Goal: Task Accomplishment & Management: Use online tool/utility

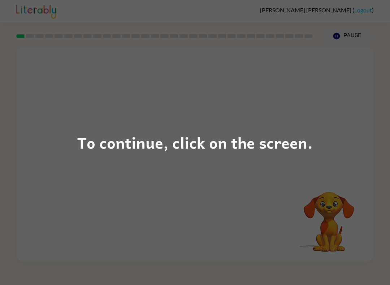
click at [368, 129] on div "To continue, click on the screen." at bounding box center [195, 142] width 390 height 285
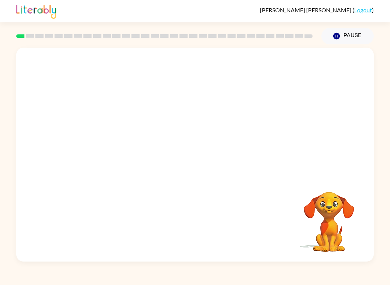
click at [373, 135] on div at bounding box center [195, 112] width 358 height 129
click at [342, 156] on div at bounding box center [195, 112] width 358 height 129
click at [364, 215] on video "Your browser must support playing .mp4 files to use Literably. Please try using…" at bounding box center [329, 217] width 72 height 72
click at [356, 185] on video "Your browser must support playing .mp4 files to use Literably. Please try using…" at bounding box center [329, 217] width 72 height 72
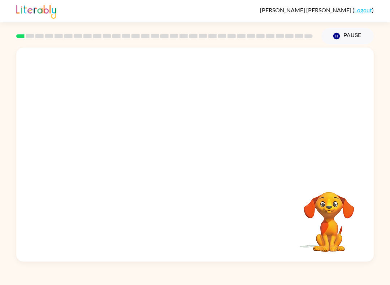
click at [356, 182] on video "Your browser must support playing .mp4 files to use Literably. Please try using…" at bounding box center [329, 217] width 72 height 72
click at [222, 133] on video "Your browser must support playing .mp4 files to use Literably. Please try using…" at bounding box center [195, 112] width 358 height 129
click at [222, 132] on video "Your browser must support playing .mp4 files to use Literably. Please try using…" at bounding box center [195, 112] width 358 height 129
click at [210, 145] on div at bounding box center [195, 155] width 358 height 214
click at [218, 158] on button "button" at bounding box center [195, 158] width 46 height 26
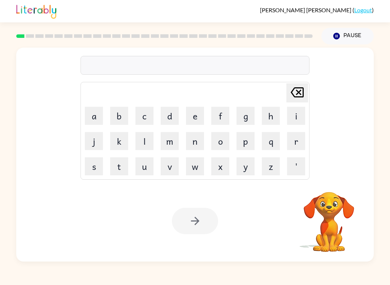
click at [332, 201] on video "Your browser must support playing .mp4 files to use Literably. Please try using…" at bounding box center [329, 217] width 72 height 72
click at [352, 222] on video "Your browser must support playing .mp4 files to use Literably. Please try using…" at bounding box center [329, 217] width 72 height 72
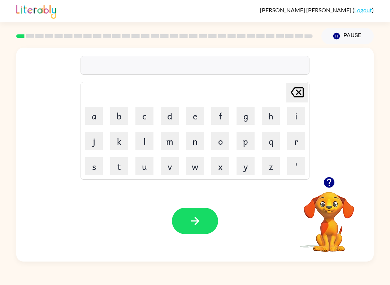
click at [331, 189] on button "button" at bounding box center [329, 182] width 18 height 18
click at [117, 110] on button "b" at bounding box center [119, 116] width 18 height 18
click at [229, 141] on button "o" at bounding box center [220, 141] width 18 height 18
click at [293, 140] on button "r" at bounding box center [296, 141] width 18 height 18
click at [176, 116] on button "d" at bounding box center [170, 116] width 18 height 18
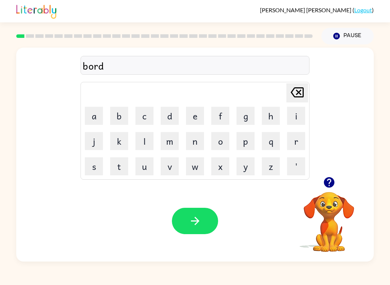
click at [298, 147] on button "r" at bounding box center [296, 141] width 18 height 18
click at [207, 226] on button "button" at bounding box center [195, 221] width 46 height 26
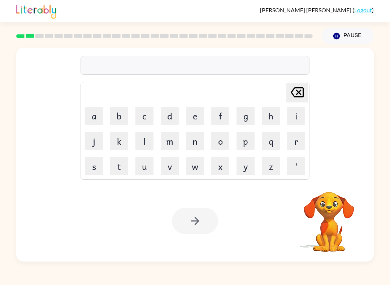
click at [295, 139] on button "r" at bounding box center [296, 141] width 18 height 18
click at [93, 135] on button "j" at bounding box center [94, 141] width 18 height 18
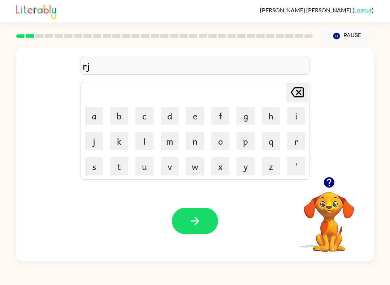
click at [298, 91] on icon at bounding box center [297, 92] width 13 height 10
click at [91, 120] on button "a" at bounding box center [94, 116] width 18 height 18
click at [151, 158] on button "u" at bounding box center [145, 167] width 18 height 18
click at [196, 143] on button "n" at bounding box center [195, 141] width 18 height 18
click at [172, 117] on button "d" at bounding box center [170, 116] width 18 height 18
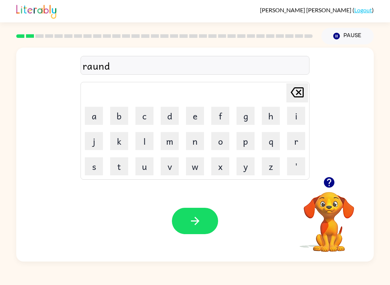
click at [188, 209] on button "button" at bounding box center [195, 221] width 46 height 26
click at [202, 218] on div at bounding box center [195, 221] width 46 height 26
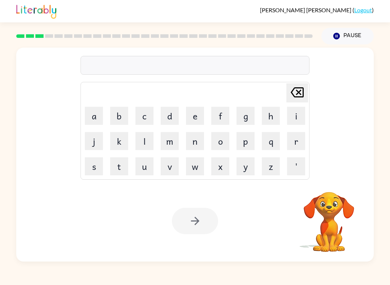
click at [172, 142] on button "m" at bounding box center [170, 141] width 18 height 18
click at [92, 116] on button "a" at bounding box center [94, 116] width 18 height 18
click at [142, 114] on button "c" at bounding box center [145, 116] width 18 height 18
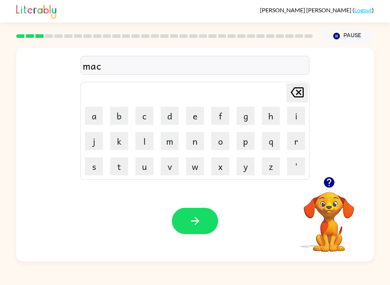
click at [270, 120] on button "h" at bounding box center [271, 116] width 18 height 18
click at [296, 114] on button "i" at bounding box center [296, 116] width 18 height 18
click at [201, 141] on button "n" at bounding box center [195, 141] width 18 height 18
click at [202, 231] on button "button" at bounding box center [195, 221] width 46 height 26
click at [229, 59] on div at bounding box center [195, 65] width 229 height 19
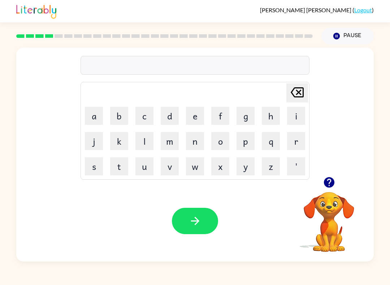
click at [240, 69] on div at bounding box center [195, 65] width 229 height 19
click at [343, 170] on div "[PERSON_NAME] last character input a b c d e f g h i j k l m n o p q r s t u v …" at bounding box center [195, 112] width 358 height 129
click at [120, 158] on button "t" at bounding box center [119, 167] width 18 height 18
click at [297, 138] on button "r" at bounding box center [296, 141] width 18 height 18
click at [96, 117] on button "a" at bounding box center [94, 116] width 18 height 18
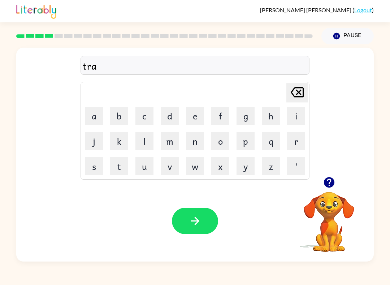
click at [292, 119] on button "i" at bounding box center [296, 116] width 18 height 18
click at [198, 141] on button "n" at bounding box center [195, 141] width 18 height 18
click at [196, 219] on icon "button" at bounding box center [195, 221] width 8 height 8
click at [337, 184] on button "button" at bounding box center [329, 182] width 18 height 18
click at [169, 117] on button "d" at bounding box center [170, 116] width 18 height 18
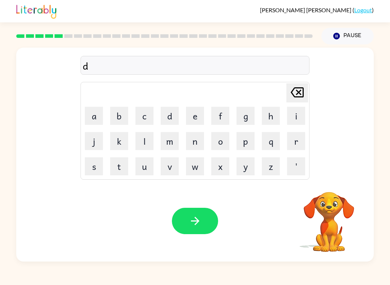
click at [208, 115] on td "f" at bounding box center [220, 116] width 25 height 25
click at [199, 113] on button "e" at bounding box center [195, 116] width 18 height 18
click at [221, 113] on button "f" at bounding box center [220, 116] width 18 height 18
click at [191, 116] on button "e" at bounding box center [195, 116] width 18 height 18
click at [192, 140] on button "n" at bounding box center [195, 141] width 18 height 18
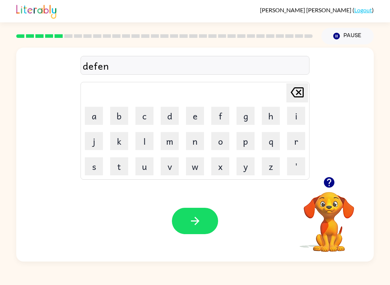
click at [98, 163] on button "s" at bounding box center [94, 167] width 18 height 18
click at [301, 114] on button "i" at bounding box center [296, 116] width 18 height 18
click at [168, 172] on button "v" at bounding box center [170, 167] width 18 height 18
click at [201, 220] on icon "button" at bounding box center [195, 221] width 13 height 13
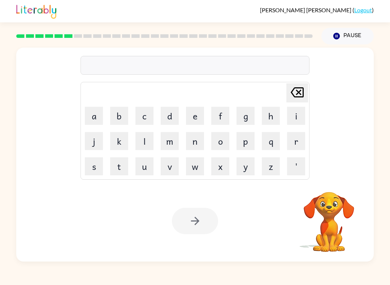
click at [330, 229] on video "Your browser must support playing .mp4 files to use Literably. Please try using…" at bounding box center [329, 217] width 72 height 72
click at [171, 168] on button "v" at bounding box center [170, 167] width 18 height 18
click at [95, 115] on button "a" at bounding box center [94, 116] width 18 height 18
click at [150, 112] on button "c" at bounding box center [145, 116] width 18 height 18
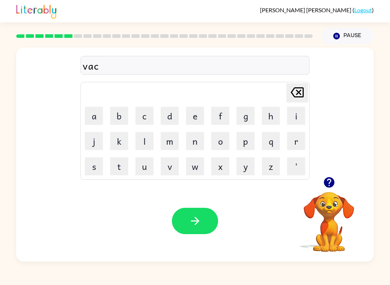
click at [92, 117] on button "a" at bounding box center [94, 116] width 18 height 18
click at [298, 121] on button "i" at bounding box center [296, 116] width 18 height 18
click at [224, 140] on button "o" at bounding box center [220, 141] width 18 height 18
click at [202, 135] on button "n" at bounding box center [195, 141] width 18 height 18
click at [206, 218] on button "button" at bounding box center [195, 221] width 46 height 26
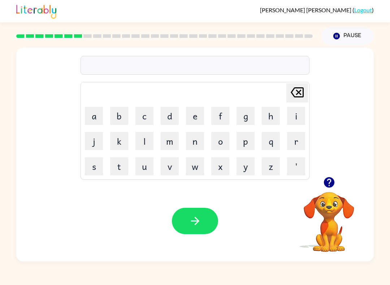
click at [348, 199] on video "Your browser must support playing .mp4 files to use Literably. Please try using…" at bounding box center [329, 217] width 72 height 72
click at [331, 213] on video "Your browser must support playing .mp4 files to use Literably. Please try using…" at bounding box center [329, 217] width 72 height 72
click at [336, 187] on button "button" at bounding box center [329, 182] width 18 height 18
click at [253, 146] on button "p" at bounding box center [246, 141] width 18 height 18
click at [221, 140] on button "o" at bounding box center [220, 141] width 18 height 18
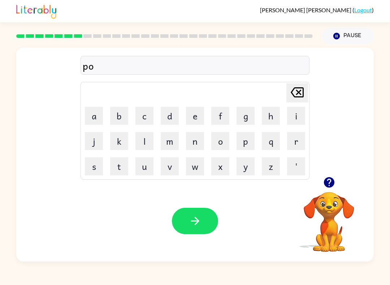
click at [168, 119] on button "d" at bounding box center [170, 116] width 18 height 18
click at [146, 137] on button "l" at bounding box center [145, 141] width 18 height 18
click at [211, 223] on button "button" at bounding box center [195, 221] width 46 height 26
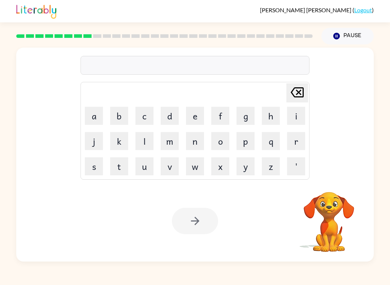
click at [177, 160] on button "v" at bounding box center [170, 167] width 18 height 18
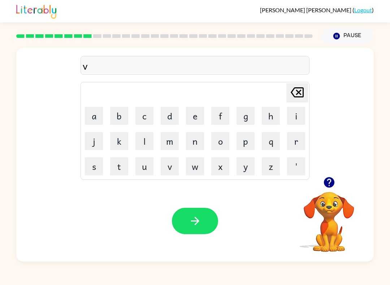
click at [289, 102] on div "[PERSON_NAME] last character input" at bounding box center [297, 93] width 17 height 18
click at [173, 137] on button "m" at bounding box center [170, 141] width 18 height 18
click at [298, 117] on button "i" at bounding box center [296, 116] width 18 height 18
click at [300, 146] on button "r" at bounding box center [296, 141] width 18 height 18
click at [294, 113] on button "i" at bounding box center [296, 116] width 18 height 18
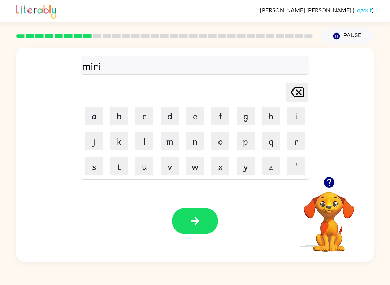
click at [147, 119] on button "c" at bounding box center [145, 116] width 18 height 18
click at [91, 122] on button "a" at bounding box center [94, 116] width 18 height 18
click at [145, 139] on button "l" at bounding box center [145, 141] width 18 height 18
click at [202, 213] on button "button" at bounding box center [195, 221] width 46 height 26
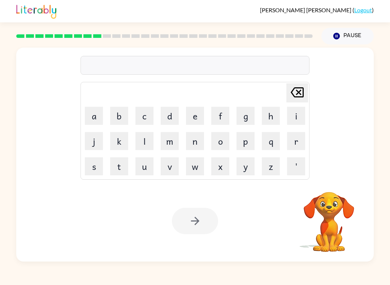
click at [172, 139] on button "m" at bounding box center [170, 141] width 18 height 18
click at [298, 93] on icon at bounding box center [297, 92] width 13 height 10
click at [298, 93] on icon "[PERSON_NAME] last character input" at bounding box center [297, 92] width 17 height 17
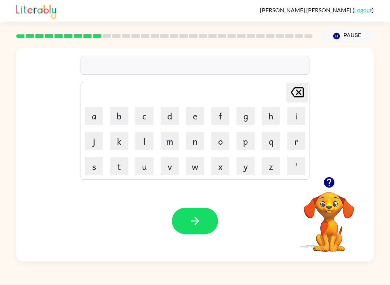
click at [176, 142] on button "m" at bounding box center [170, 141] width 18 height 18
click at [297, 111] on button "i" at bounding box center [296, 116] width 18 height 18
click at [118, 165] on button "t" at bounding box center [119, 167] width 18 height 18
click at [271, 114] on button "h" at bounding box center [271, 116] width 18 height 18
click at [171, 136] on button "m" at bounding box center [170, 141] width 18 height 18
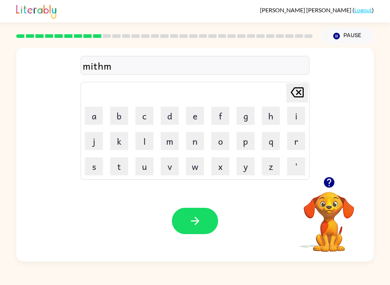
click at [220, 143] on button "o" at bounding box center [220, 141] width 18 height 18
click at [296, 143] on button "r" at bounding box center [296, 141] width 18 height 18
click at [198, 141] on button "n" at bounding box center [195, 141] width 18 height 18
click at [303, 115] on button "i" at bounding box center [296, 116] width 18 height 18
click at [245, 110] on button "g" at bounding box center [246, 116] width 18 height 18
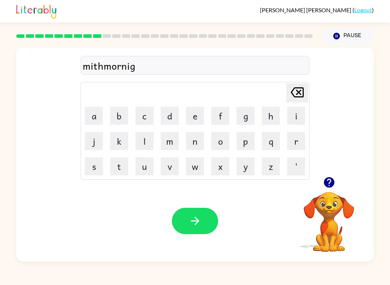
click at [201, 227] on icon "button" at bounding box center [195, 221] width 13 height 13
click at [172, 119] on button "d" at bounding box center [170, 116] width 18 height 18
click at [296, 119] on button "i" at bounding box center [296, 116] width 18 height 18
click at [96, 169] on button "s" at bounding box center [94, 167] width 18 height 18
click at [121, 169] on button "t" at bounding box center [119, 167] width 18 height 18
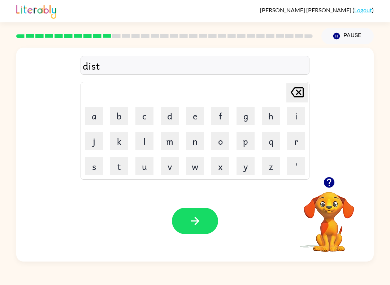
click at [298, 142] on button "r" at bounding box center [296, 141] width 18 height 18
click at [143, 168] on button "u" at bounding box center [145, 167] width 18 height 18
click at [94, 164] on button "s" at bounding box center [94, 167] width 18 height 18
click at [118, 171] on button "t" at bounding box center [119, 167] width 18 height 18
click at [200, 212] on button "button" at bounding box center [195, 221] width 46 height 26
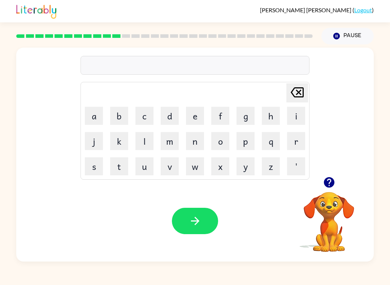
click at [313, 195] on video "Your browser must support playing .mp4 files to use Literably. Please try using…" at bounding box center [329, 217] width 72 height 72
click at [358, 211] on video "Your browser must support playing .mp4 files to use Literably. Please try using…" at bounding box center [329, 217] width 72 height 72
click at [342, 211] on video "Your browser must support playing .mp4 files to use Literably. Please try using…" at bounding box center [329, 217] width 72 height 72
click at [328, 235] on video "Your browser must support playing .mp4 files to use Literably. Please try using…" at bounding box center [329, 217] width 72 height 72
click at [337, 182] on button "button" at bounding box center [329, 182] width 18 height 18
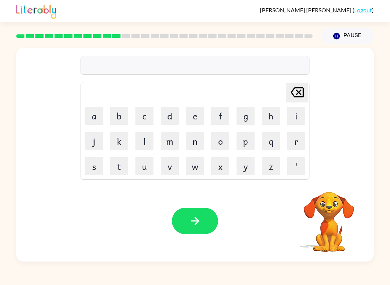
click at [295, 141] on button "r" at bounding box center [296, 141] width 18 height 18
click at [229, 140] on button "o" at bounding box center [220, 141] width 18 height 18
click at [171, 120] on button "d" at bounding box center [170, 116] width 18 height 18
click at [193, 112] on button "e" at bounding box center [195, 116] width 18 height 18
click at [190, 217] on icon "button" at bounding box center [195, 221] width 13 height 13
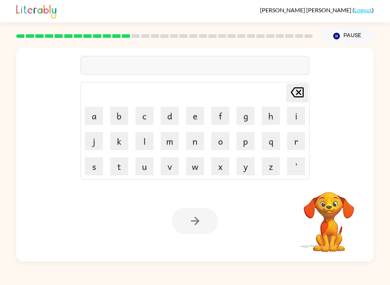
click at [149, 162] on button "u" at bounding box center [145, 167] width 18 height 18
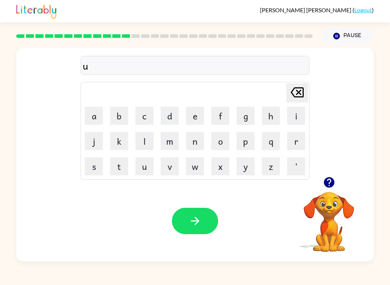
click at [247, 141] on button "p" at bounding box center [246, 141] width 18 height 18
click at [250, 119] on button "g" at bounding box center [246, 116] width 18 height 18
click at [299, 141] on button "r" at bounding box center [296, 141] width 18 height 18
click at [95, 118] on button "a" at bounding box center [94, 116] width 18 height 18
click at [174, 112] on button "d" at bounding box center [170, 116] width 18 height 18
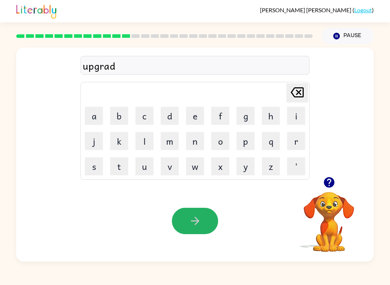
click at [187, 220] on button "button" at bounding box center [195, 221] width 46 height 26
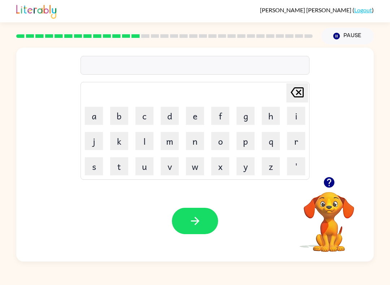
click at [348, 197] on video "Your browser must support playing .mp4 files to use Literably. Please try using…" at bounding box center [329, 217] width 72 height 72
click at [371, 9] on link "Logout" at bounding box center [364, 10] width 18 height 7
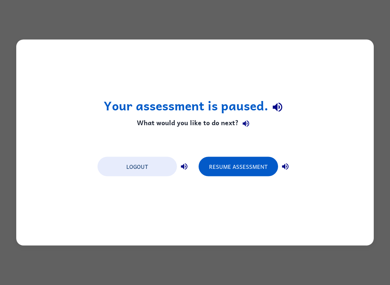
click at [375, 134] on div "Your assessment is paused. What would you like to do next? Logout Resume Assess…" at bounding box center [195, 142] width 390 height 285
click at [386, 132] on div "Your assessment is paused. What would you like to do next? Logout Resume Assess…" at bounding box center [195, 142] width 390 height 285
click at [271, 172] on button "Resume Assessment" at bounding box center [239, 167] width 80 height 20
